Goal: Task Accomplishment & Management: Manage account settings

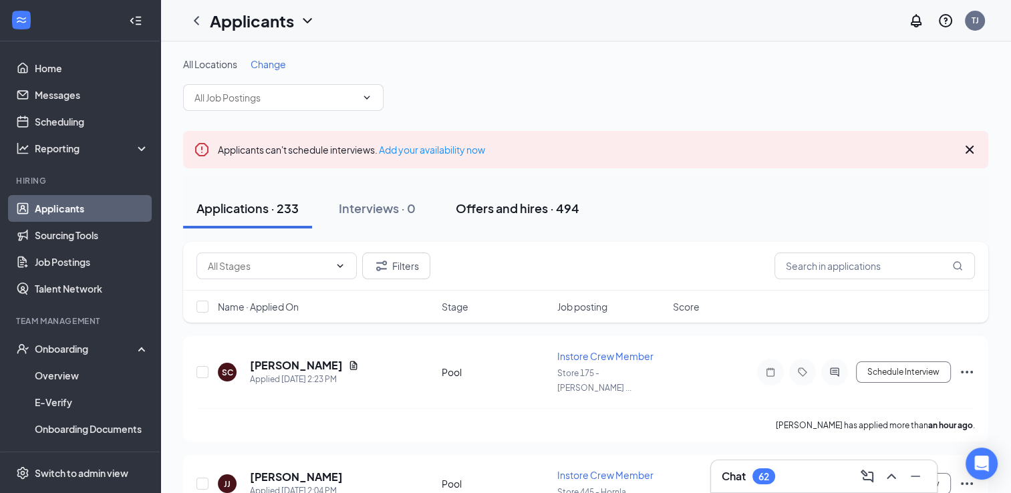
click at [491, 215] on div "Offers and hires · 494" at bounding box center [518, 208] width 124 height 17
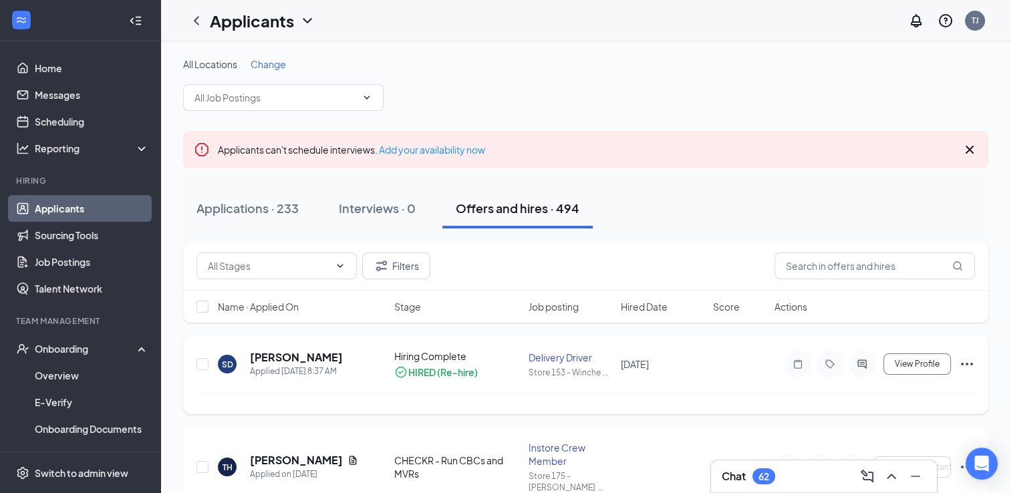
click at [966, 363] on icon "Ellipses" at bounding box center [967, 364] width 12 height 3
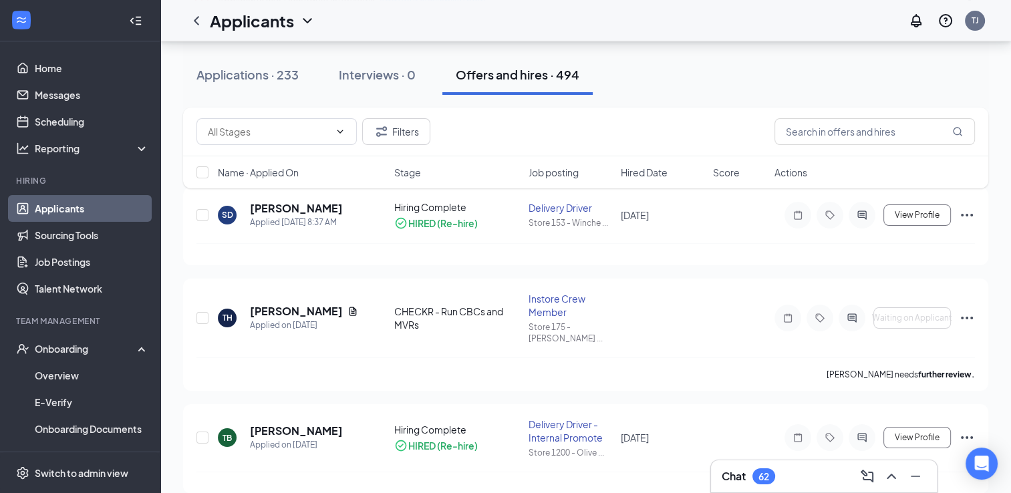
scroll to position [155, 0]
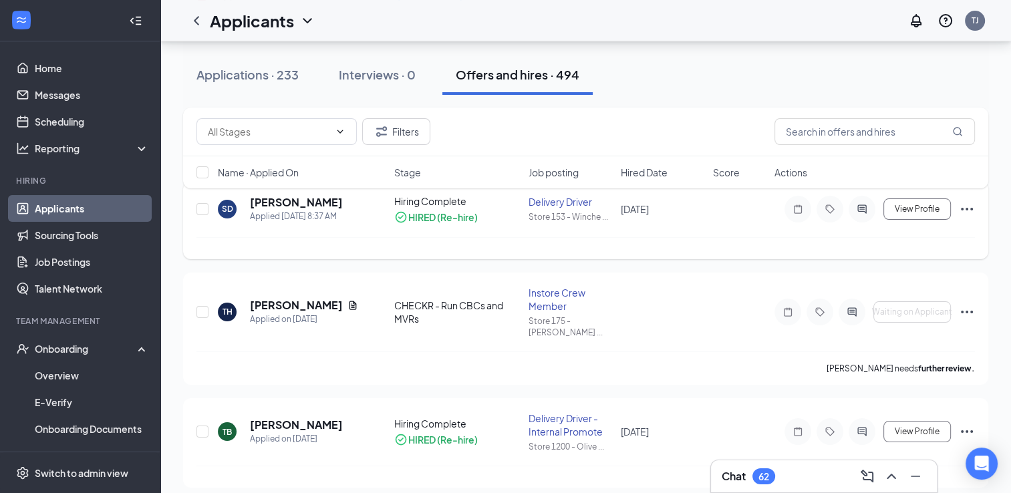
click at [967, 208] on icon "Ellipses" at bounding box center [967, 209] width 12 height 3
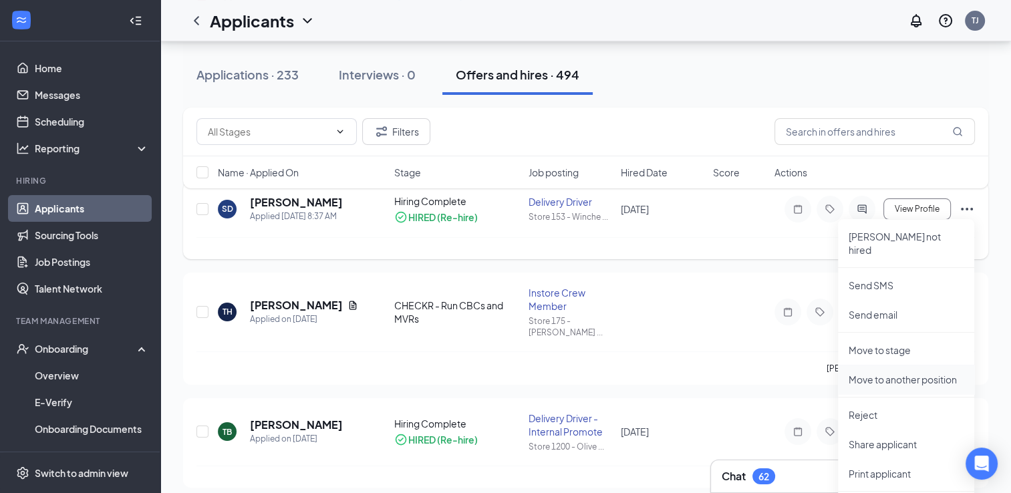
click at [883, 373] on p "Move to another position" at bounding box center [906, 379] width 115 height 13
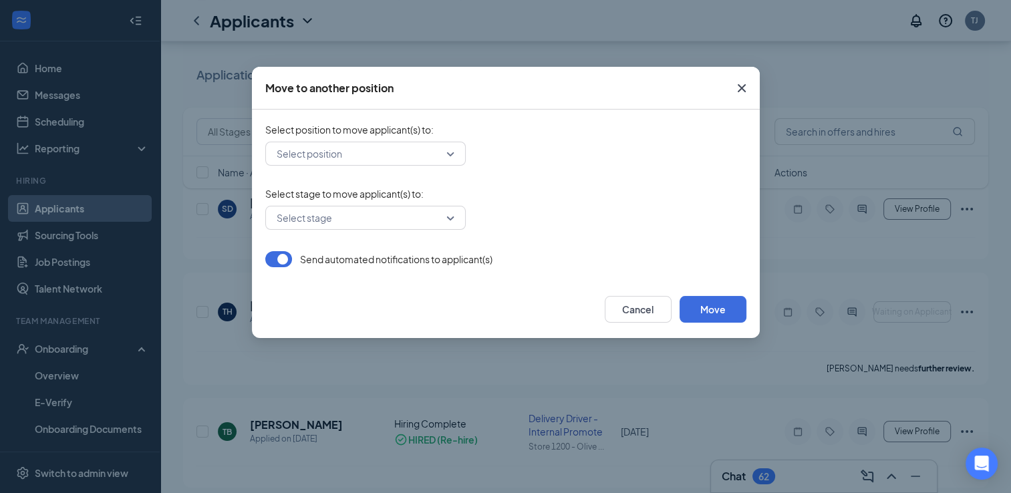
click at [452, 154] on div "Select position" at bounding box center [365, 154] width 200 height 24
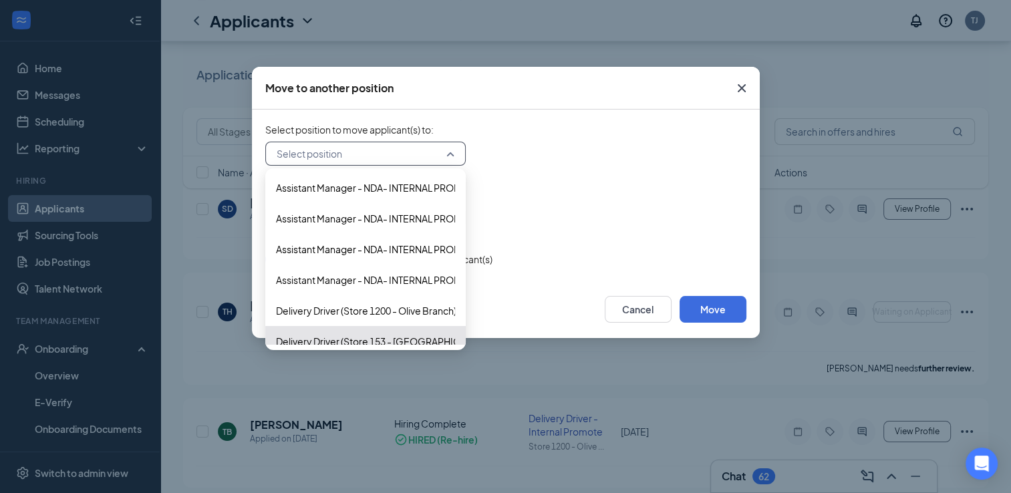
scroll to position [449, 0]
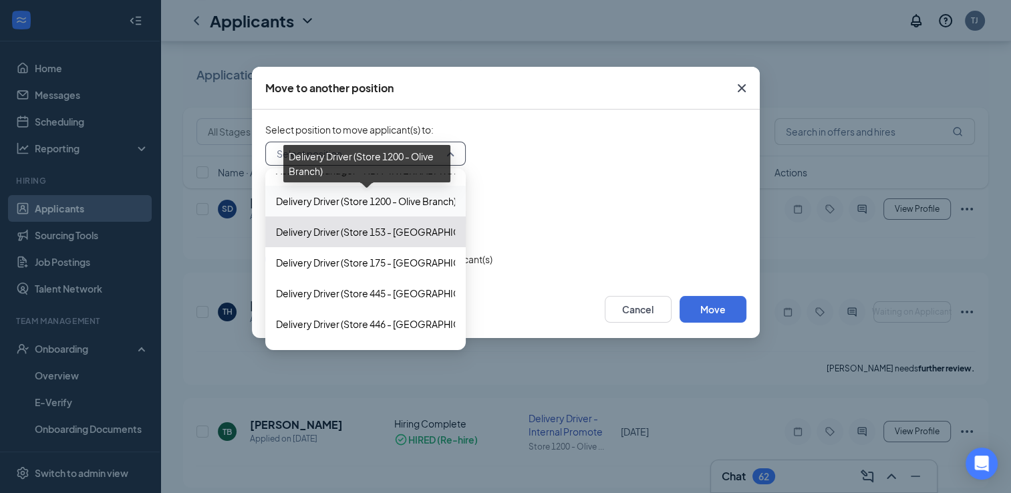
click at [388, 202] on span "Delivery Driver (Store 1200 - Olive Branch)" at bounding box center [366, 201] width 180 height 15
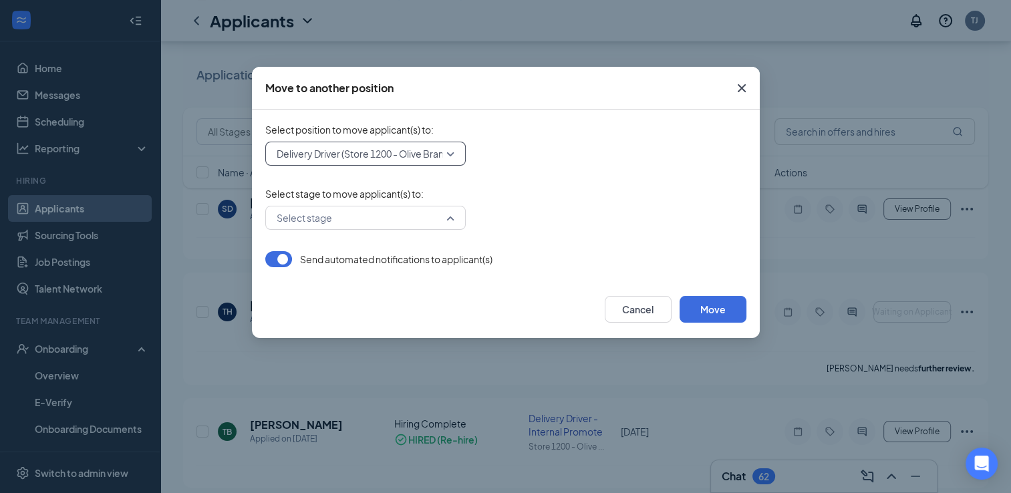
click at [454, 218] on div "Select stage" at bounding box center [365, 218] width 200 height 24
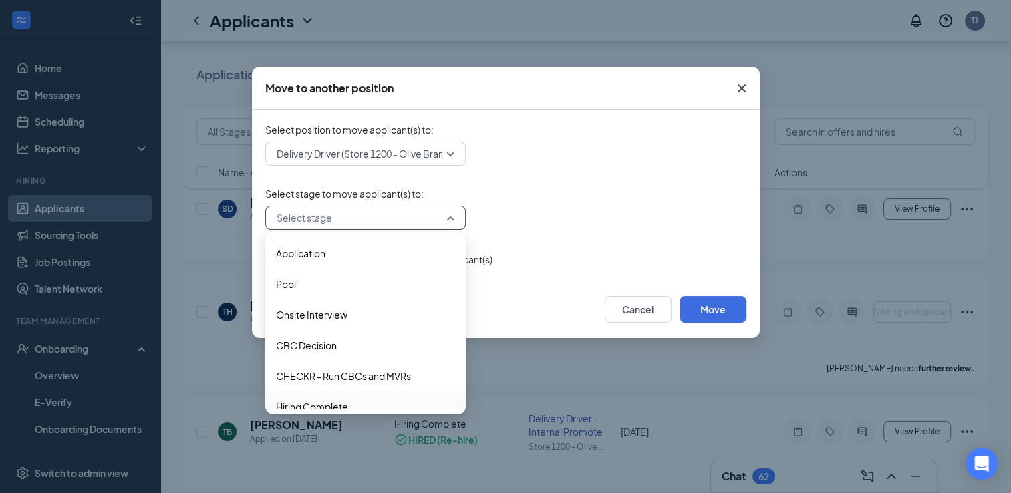
click at [305, 402] on span "Hiring Complete" at bounding box center [312, 407] width 72 height 15
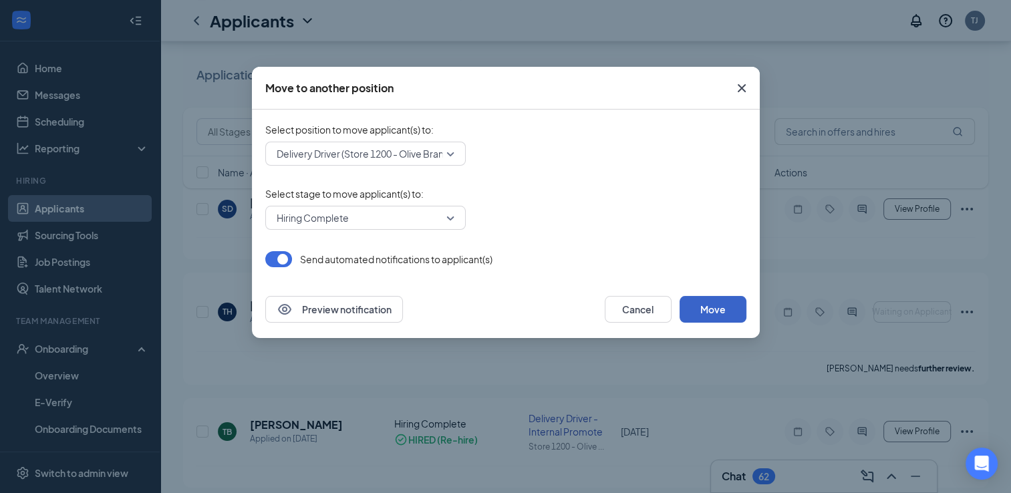
click at [714, 307] on button "Move" at bounding box center [713, 309] width 67 height 27
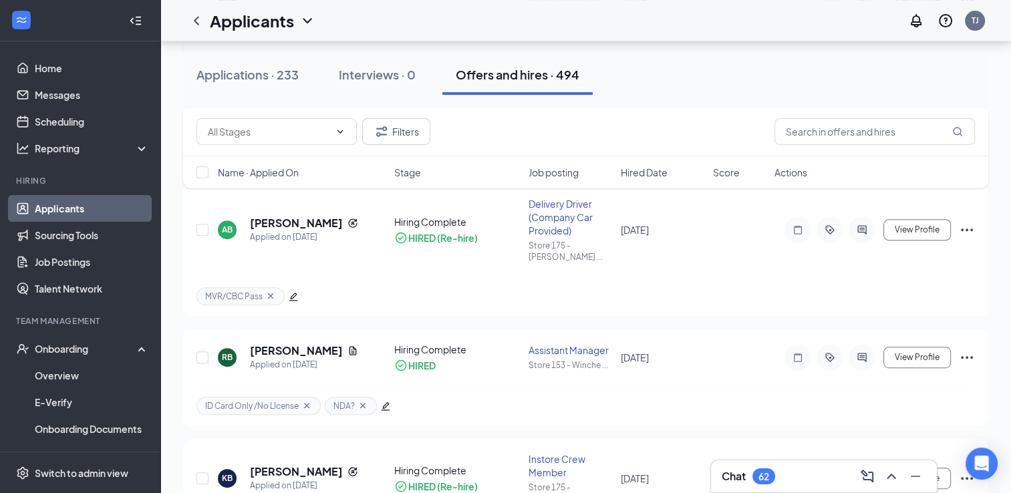
scroll to position [1018, 0]
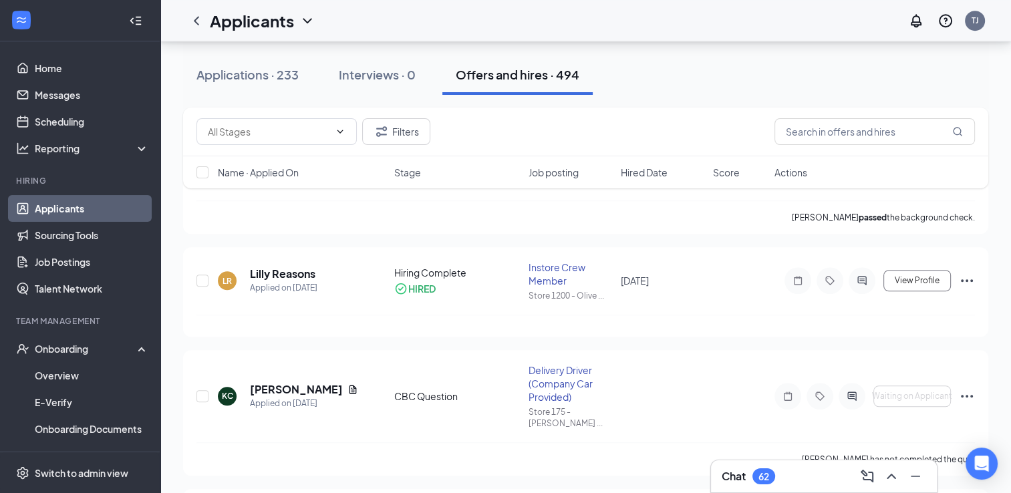
click at [56, 210] on link "Applicants" at bounding box center [92, 208] width 114 height 27
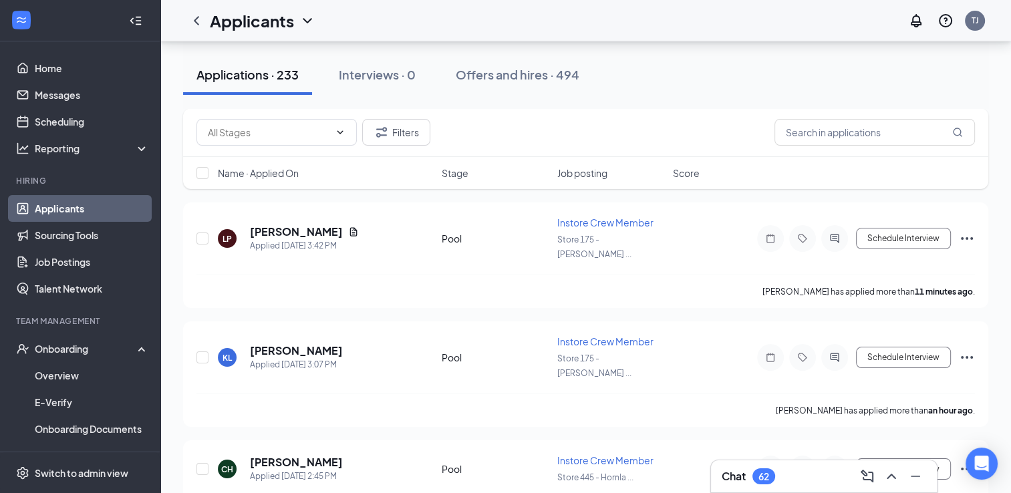
scroll to position [163, 0]
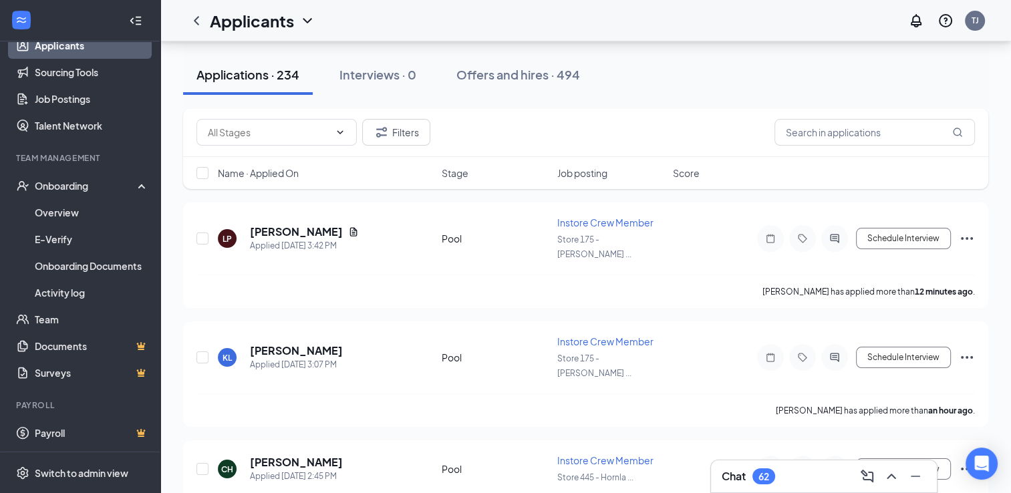
click at [35, 32] on link "Applicants" at bounding box center [92, 45] width 114 height 27
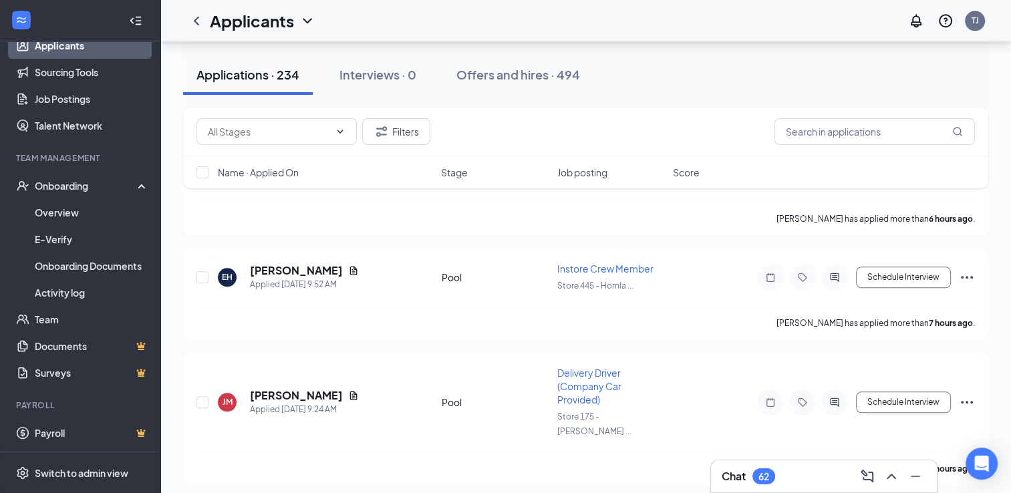
scroll to position [1859, 0]
